Goal: Information Seeking & Learning: Check status

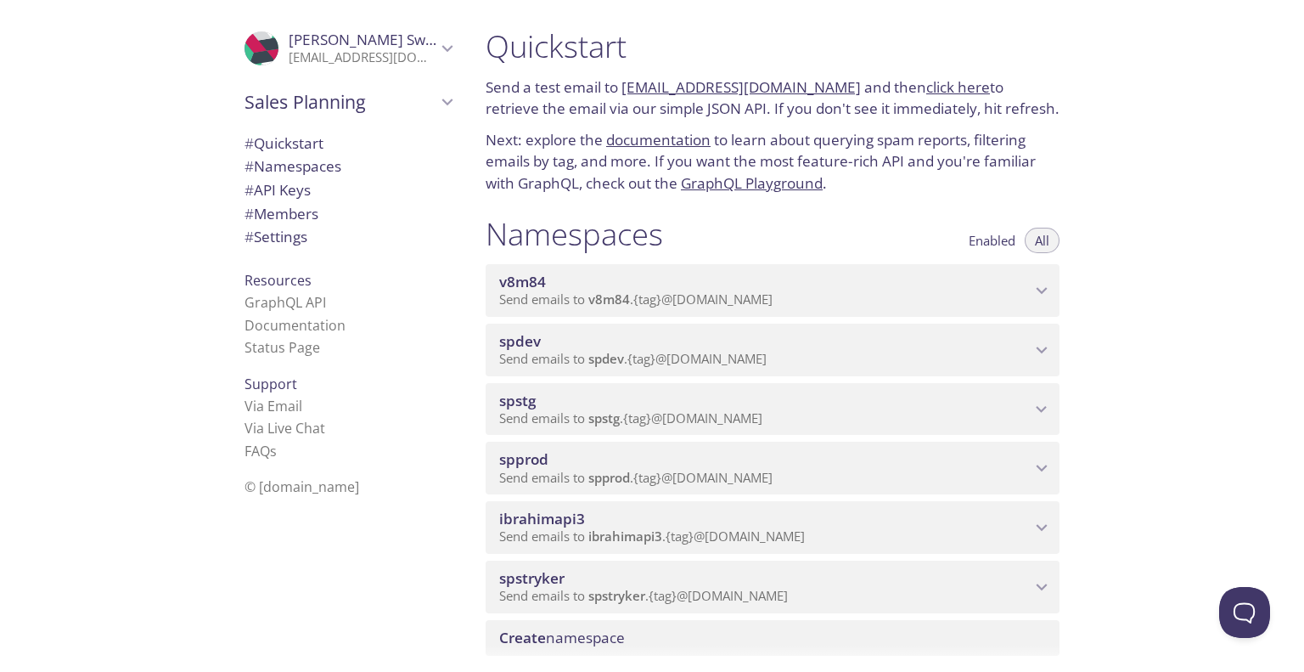
click at [607, 470] on span "spprod" at bounding box center [610, 477] width 42 height 17
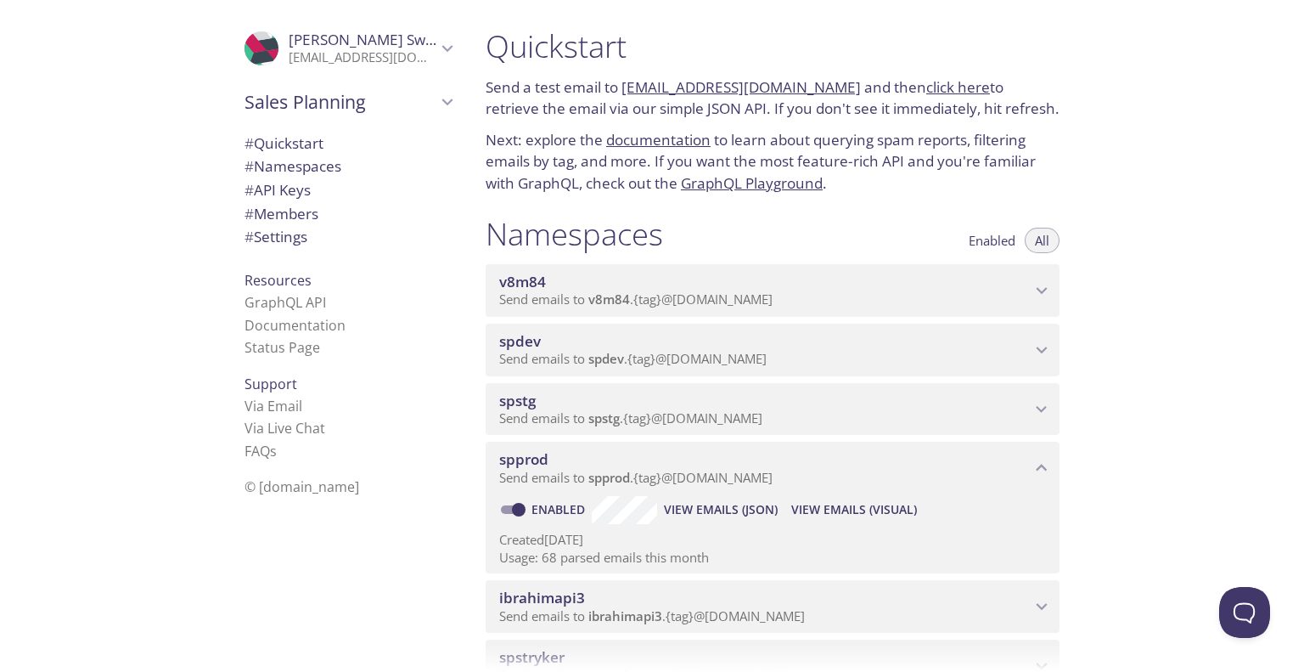
click at [839, 511] on span "View Emails (Visual)" at bounding box center [854, 509] width 126 height 20
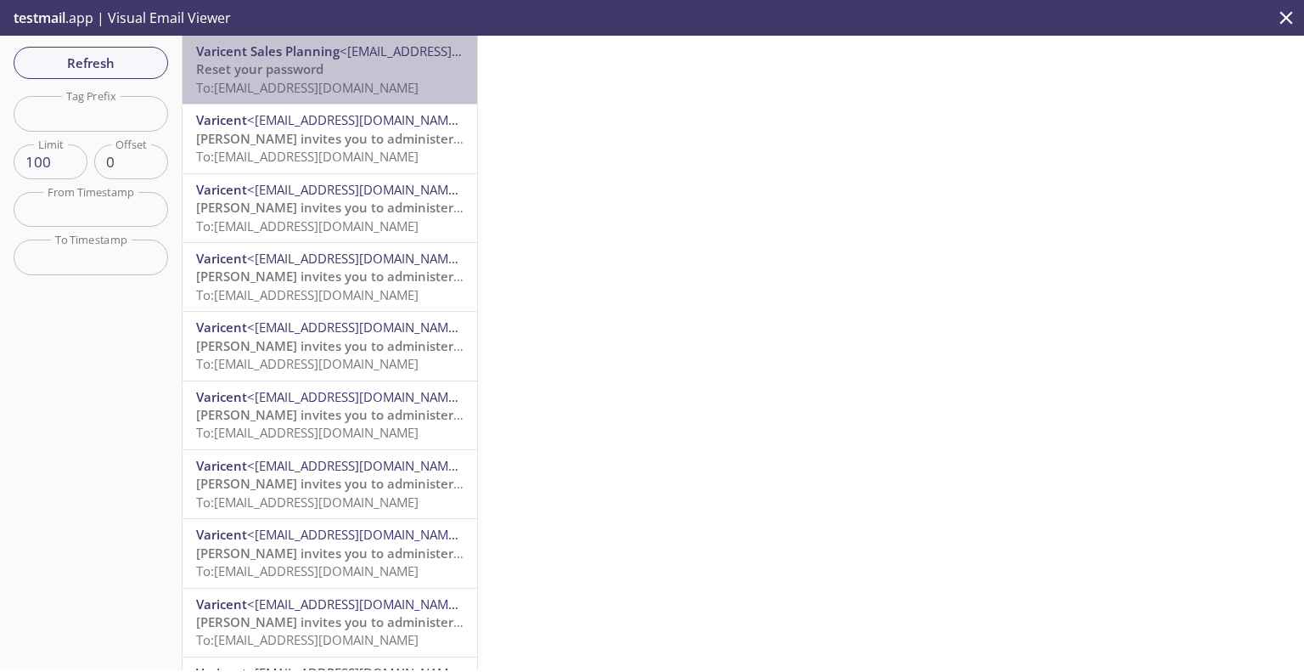
click at [363, 72] on p "Reset your password To: [EMAIL_ADDRESS][DOMAIN_NAME]" at bounding box center [330, 78] width 268 height 37
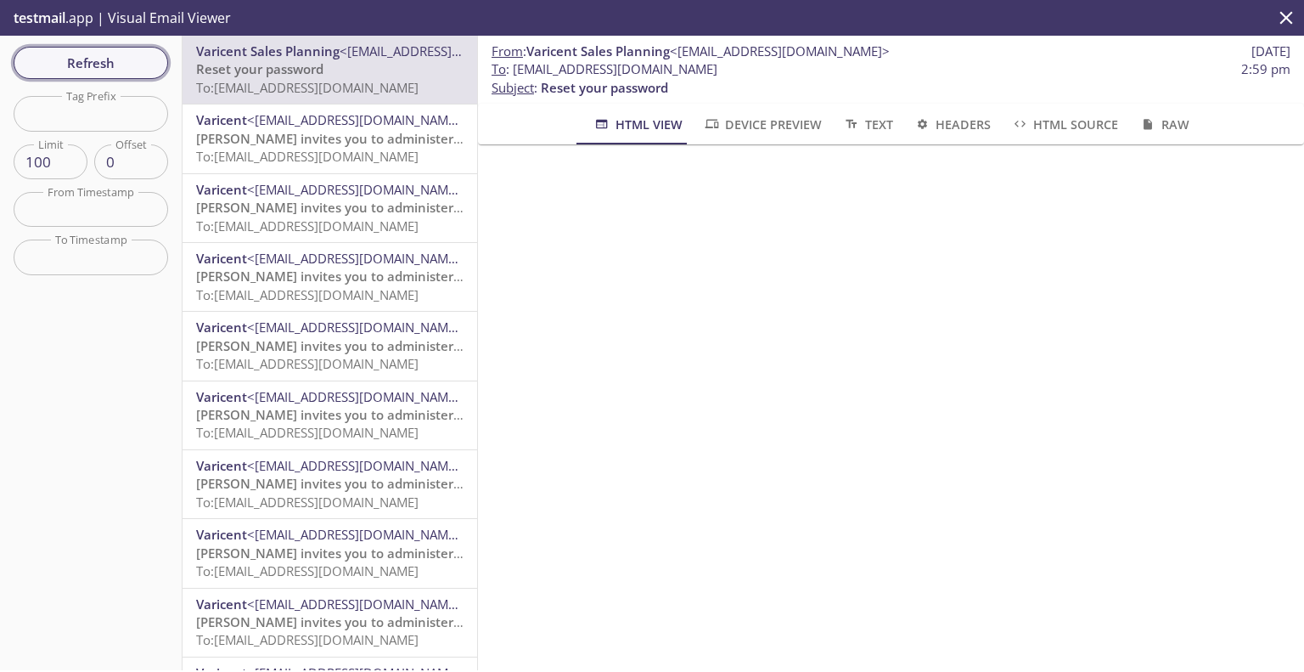
click at [82, 58] on span "Refresh" at bounding box center [90, 63] width 127 height 22
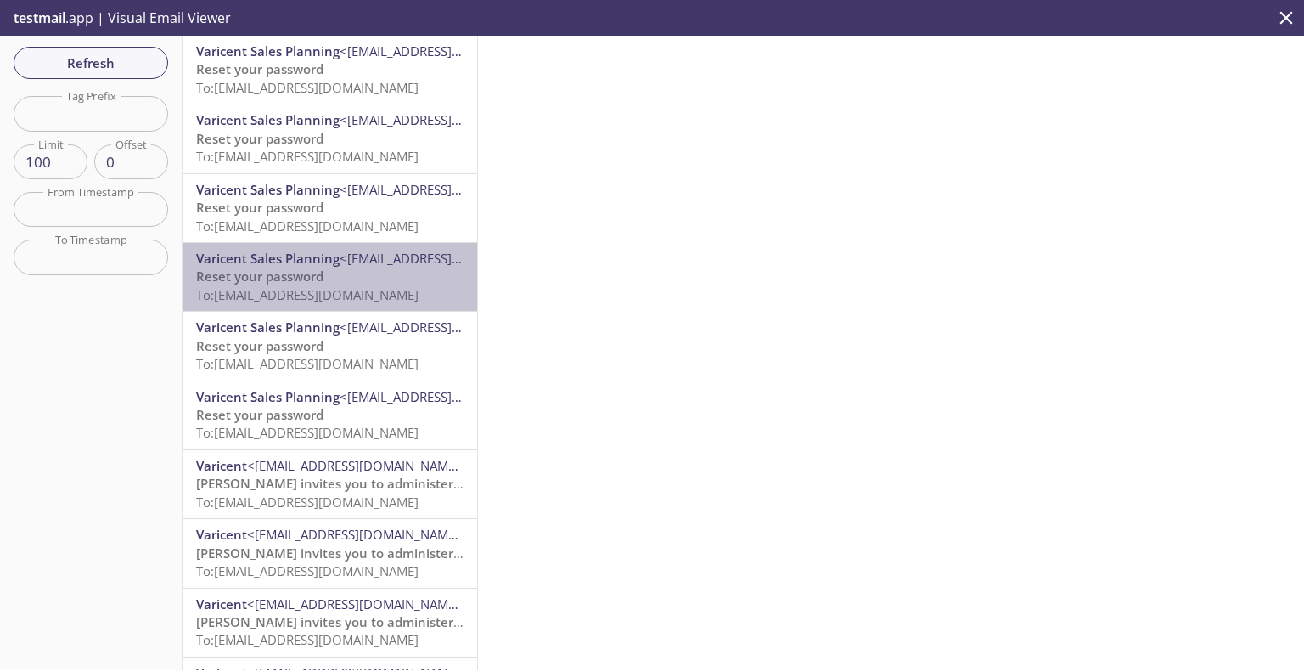
click at [361, 284] on p "Reset your password To: [EMAIL_ADDRESS][DOMAIN_NAME]" at bounding box center [330, 286] width 268 height 37
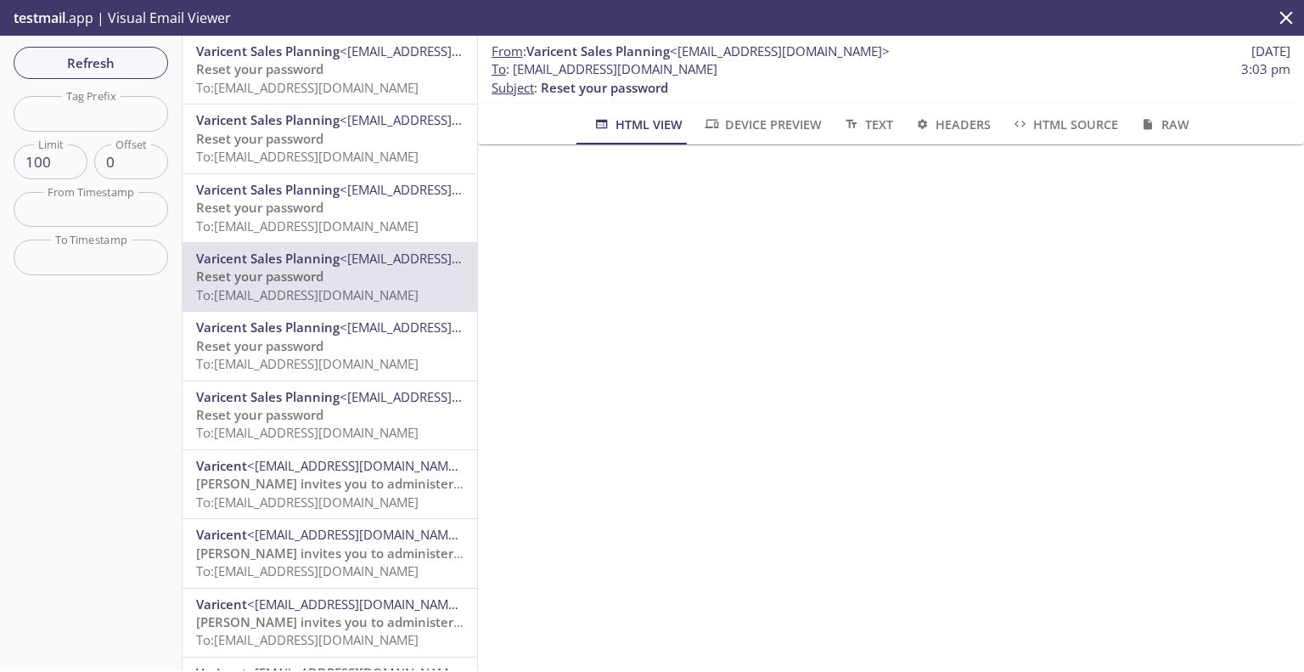
click at [392, 346] on p "Reset your password To: [EMAIL_ADDRESS][DOMAIN_NAME]" at bounding box center [330, 355] width 268 height 37
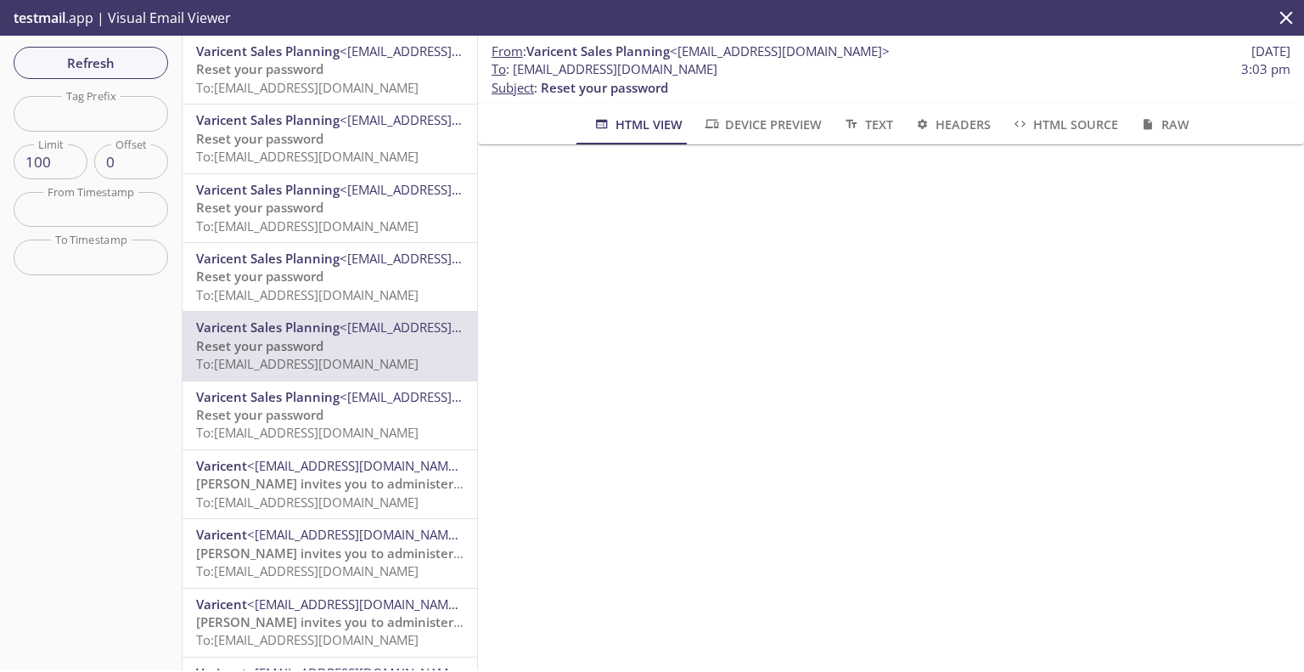
click at [368, 190] on span "<[EMAIL_ADDRESS][DOMAIN_NAME]>" at bounding box center [450, 189] width 220 height 17
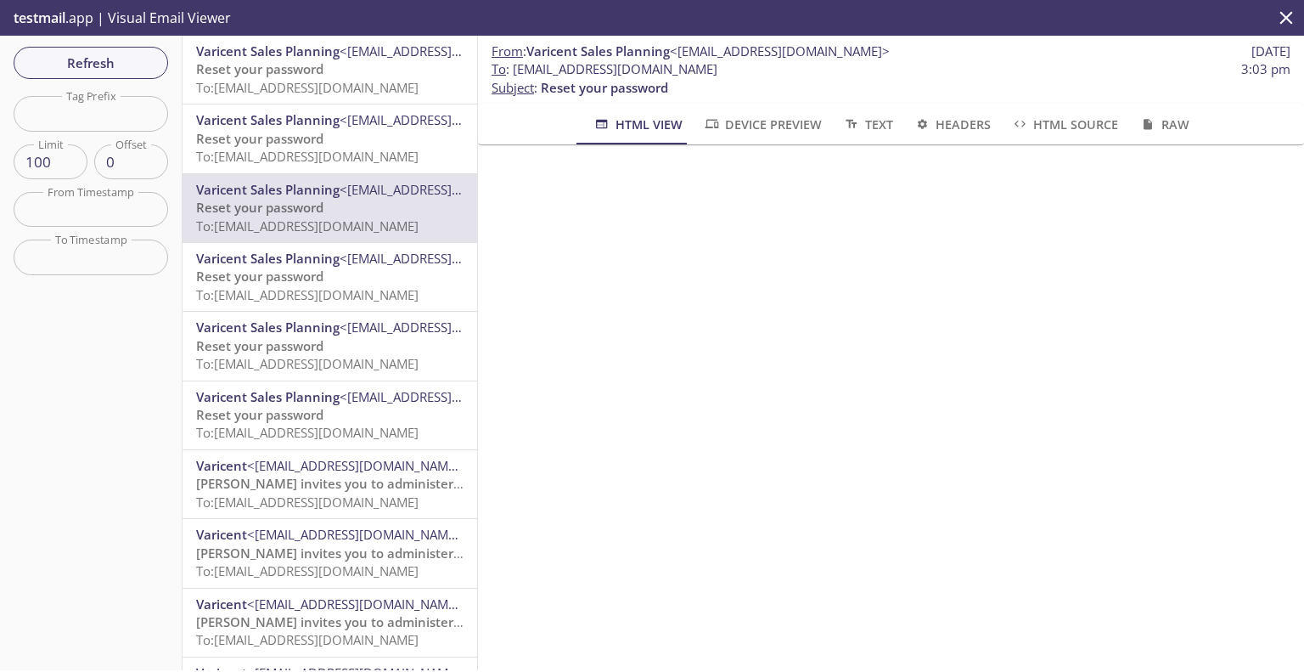
click at [328, 132] on p "Reset your password To: [EMAIL_ADDRESS][DOMAIN_NAME]" at bounding box center [330, 148] width 268 height 37
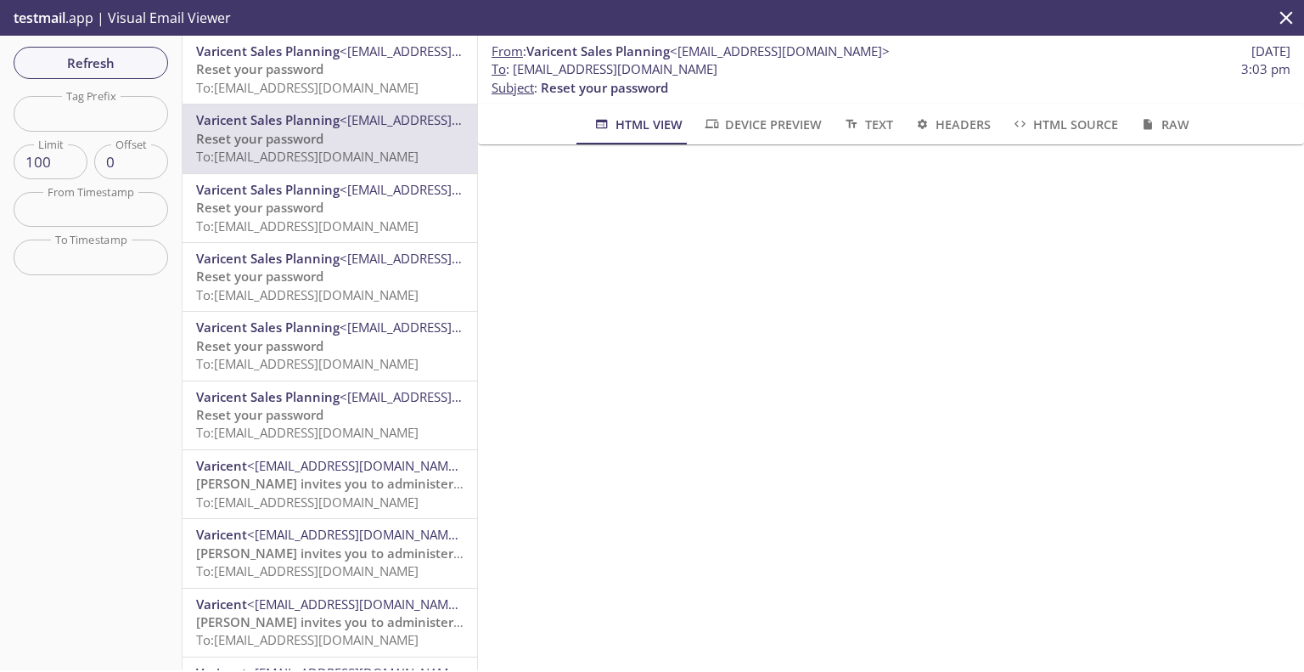
click at [326, 65] on p "Reset your password To: [EMAIL_ADDRESS][DOMAIN_NAME]" at bounding box center [330, 78] width 268 height 37
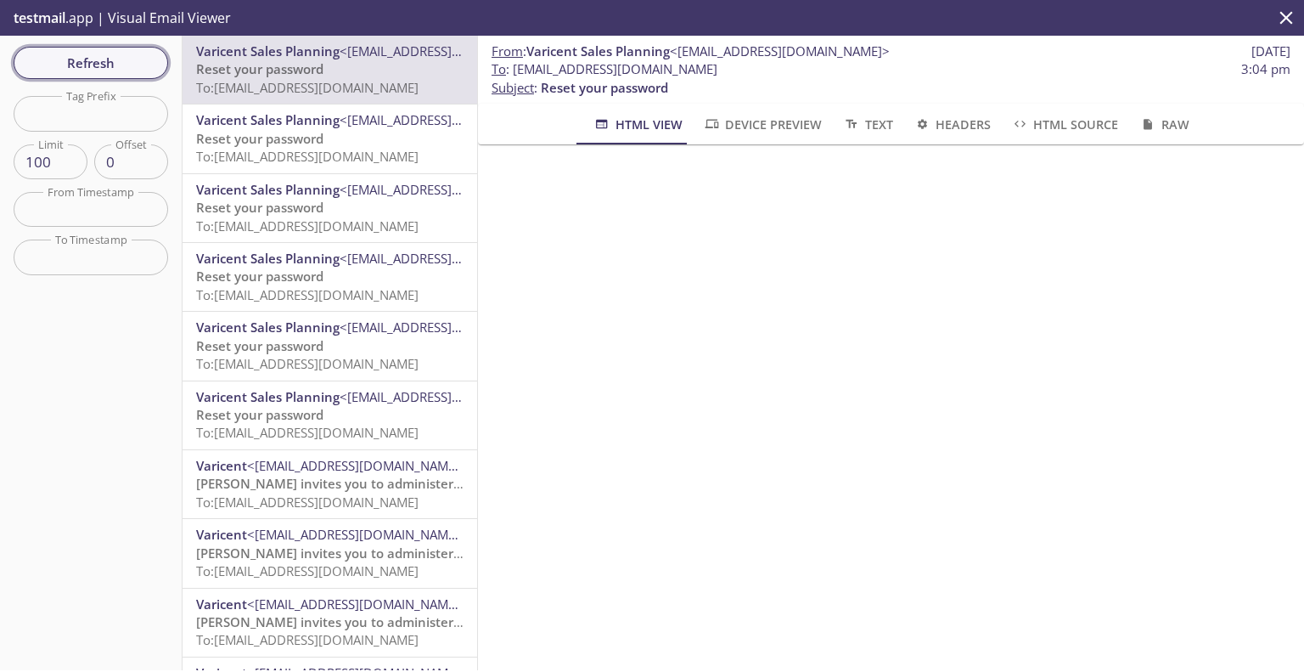
click at [101, 66] on span "Refresh" at bounding box center [90, 63] width 127 height 22
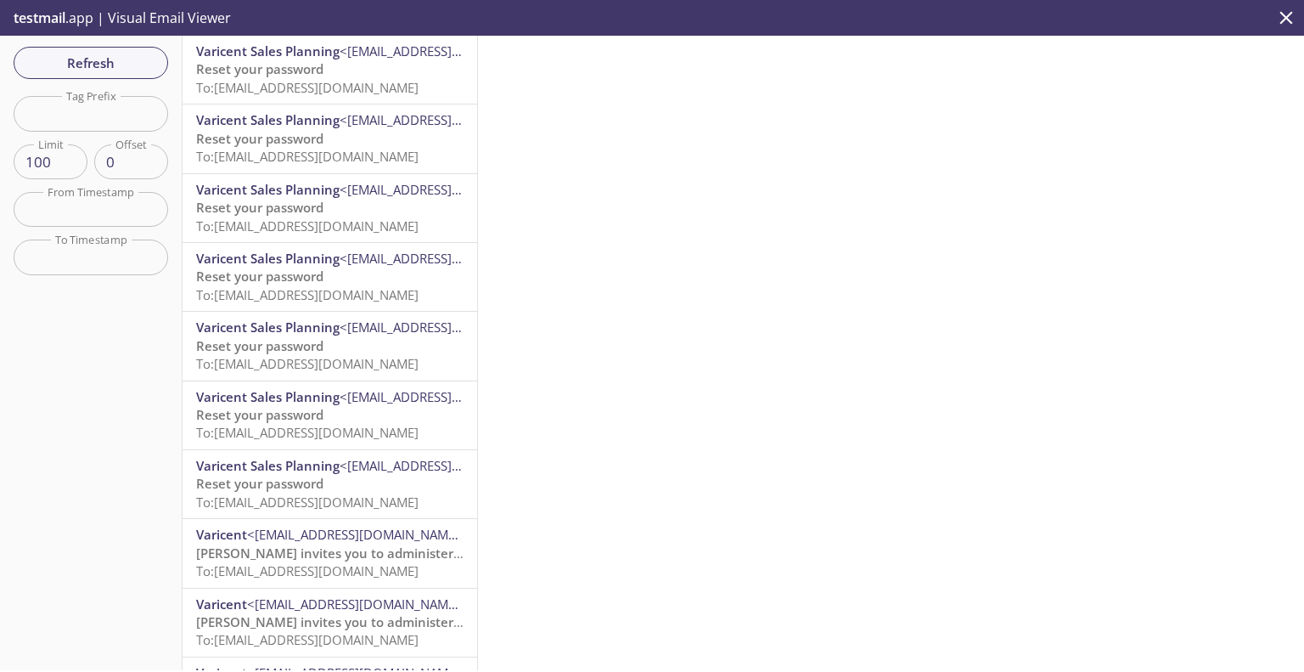
click at [347, 87] on span "To: [EMAIL_ADDRESS][DOMAIN_NAME]" at bounding box center [307, 87] width 223 height 17
